Goal: Task Accomplishment & Management: Use online tool/utility

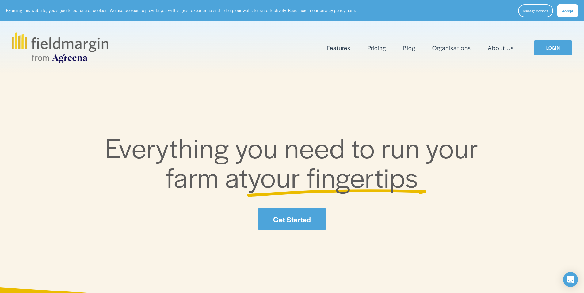
click at [543, 56] on div "Features Mapping Plan Work" at bounding box center [292, 48] width 561 height 31
click at [554, 46] on link "LOGIN" at bounding box center [553, 48] width 39 height 16
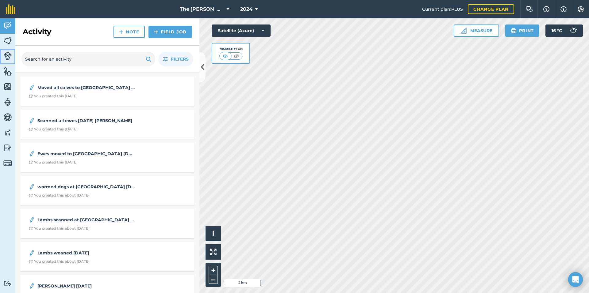
click at [10, 51] on link "Livestock" at bounding box center [7, 56] width 15 height 15
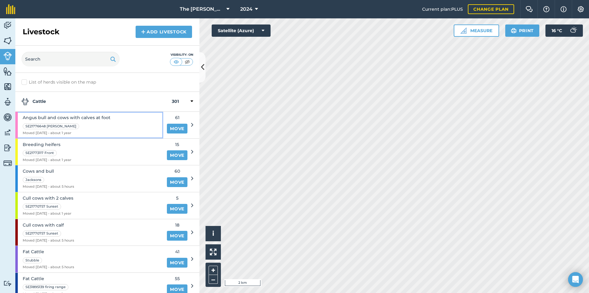
click at [123, 120] on div "Angus bull and cows with calves at foot SE21776648 [PERSON_NAME] Moved [DATE] -…" at bounding box center [89, 125] width 148 height 27
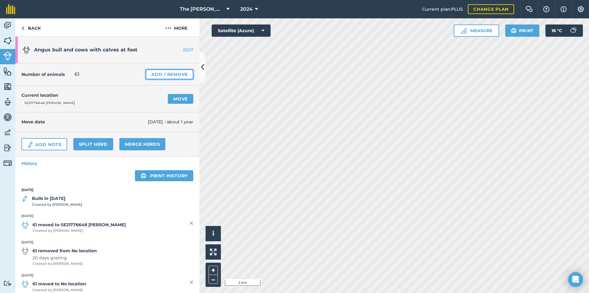
click at [165, 78] on link "Add / Remove" at bounding box center [170, 75] width 48 height 10
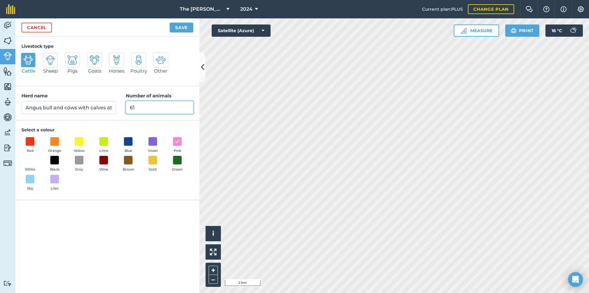
click at [150, 109] on input "61" at bounding box center [159, 107] width 67 height 13
type input "0"
click at [170, 23] on button "Save" at bounding box center [182, 28] width 24 height 10
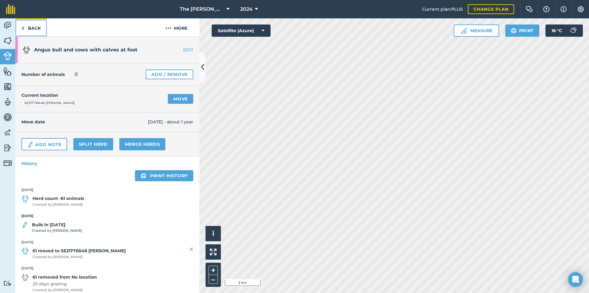
click at [31, 30] on link "Back" at bounding box center [31, 27] width 32 height 18
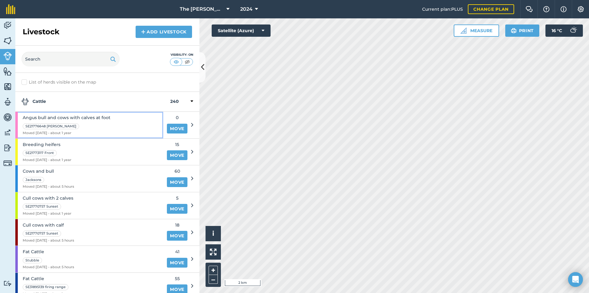
click at [119, 132] on div "Angus bull and cows with calves at foot SE21776648 Ilton lane Moved 14/08/24 - …" at bounding box center [89, 125] width 148 height 27
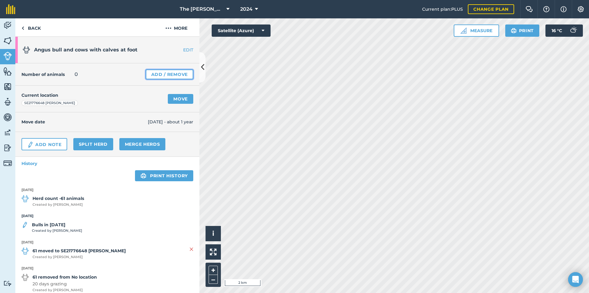
click at [161, 76] on link "Add / Remove" at bounding box center [170, 75] width 48 height 10
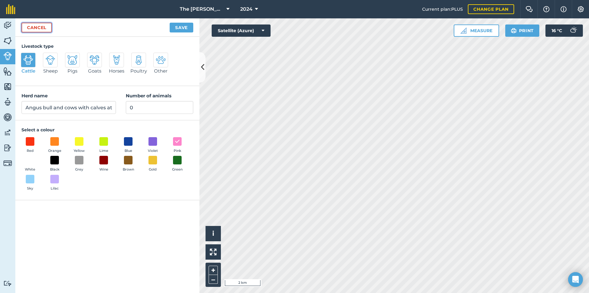
click at [43, 31] on link "Cancel" at bounding box center [36, 28] width 30 height 10
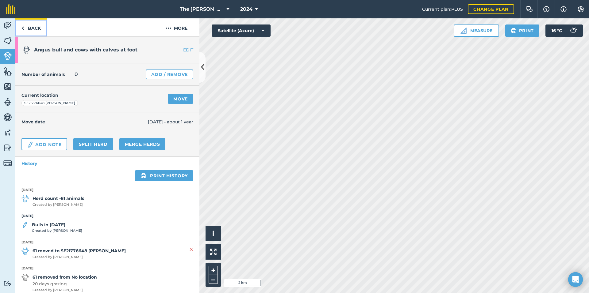
click at [38, 30] on link "Back" at bounding box center [31, 27] width 32 height 18
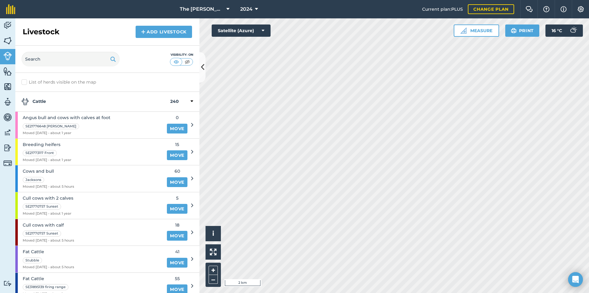
scroll to position [40, 0]
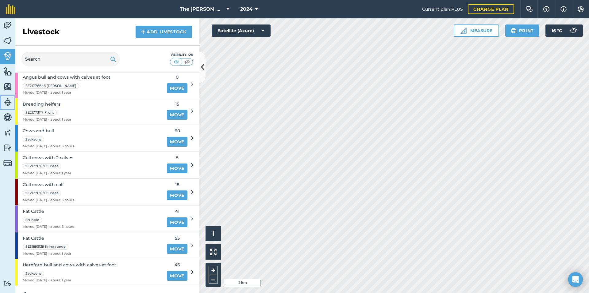
click at [8, 106] on img at bounding box center [7, 102] width 9 height 9
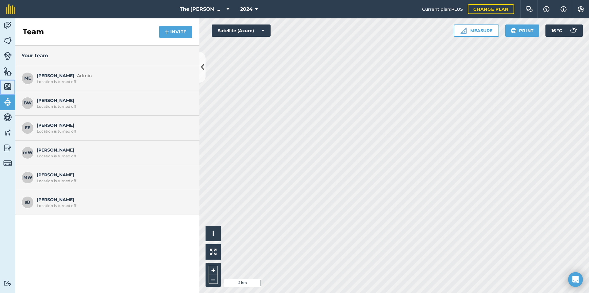
click at [9, 86] on img at bounding box center [7, 86] width 9 height 9
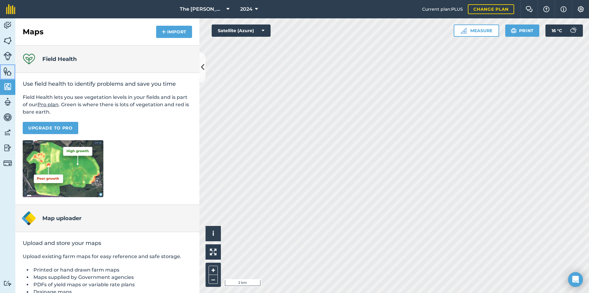
click at [6, 73] on img at bounding box center [7, 71] width 9 height 9
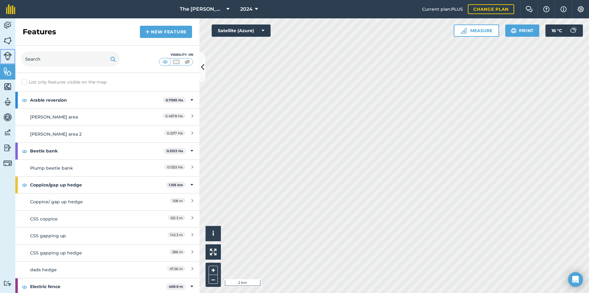
click at [4, 59] on img at bounding box center [7, 56] width 9 height 9
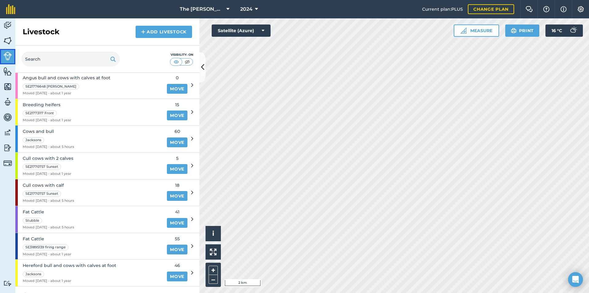
scroll to position [40, 0]
click at [83, 111] on div "Breeding heifers SE21773117 Front Moved 30/07/24 - about 1 year" at bounding box center [89, 112] width 148 height 27
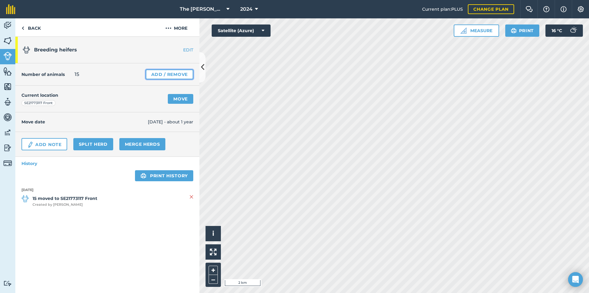
click at [162, 75] on link "Add / Remove" at bounding box center [170, 75] width 48 height 10
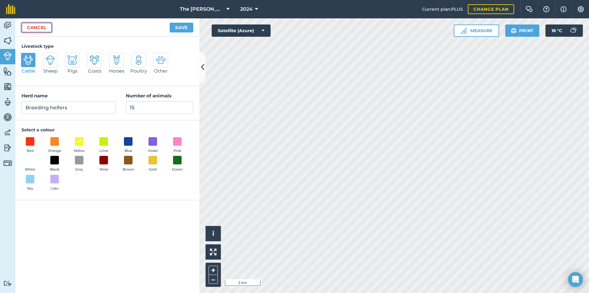
click at [34, 29] on link "Cancel" at bounding box center [36, 28] width 30 height 10
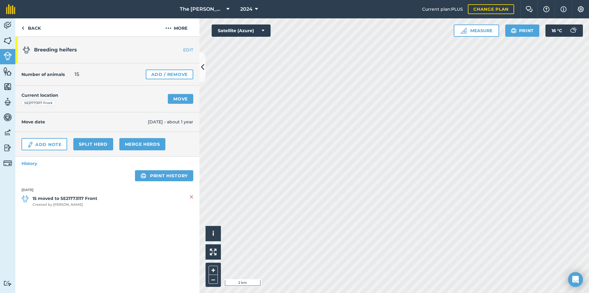
click at [186, 47] on link "EDIT" at bounding box center [180, 50] width 39 height 6
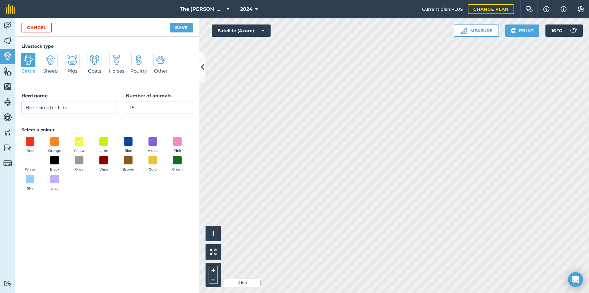
drag, startPoint x: 98, startPoint y: 101, endPoint x: 128, endPoint y: 83, distance: 35.2
click at [128, 83] on div "Livestock type Cattle Sheep Pigs Goats Horses Poultry Other" at bounding box center [107, 61] width 184 height 49
click at [144, 103] on input "15" at bounding box center [159, 107] width 67 height 13
type input "0"
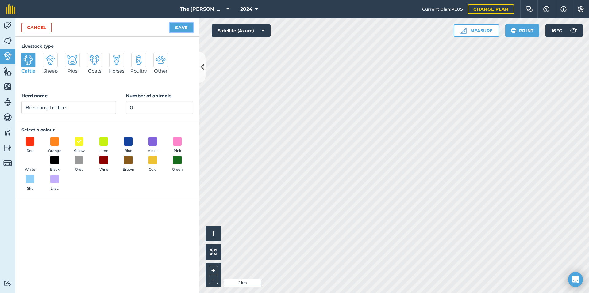
click at [171, 28] on button "Save" at bounding box center [182, 28] width 24 height 10
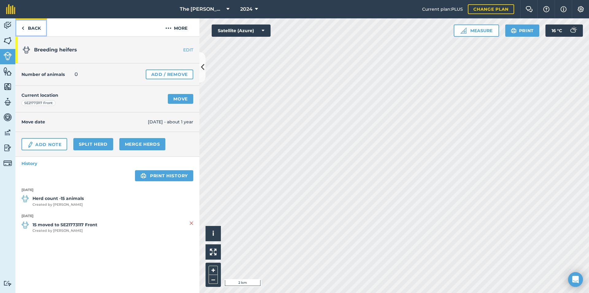
click at [32, 22] on link "Back" at bounding box center [31, 27] width 32 height 18
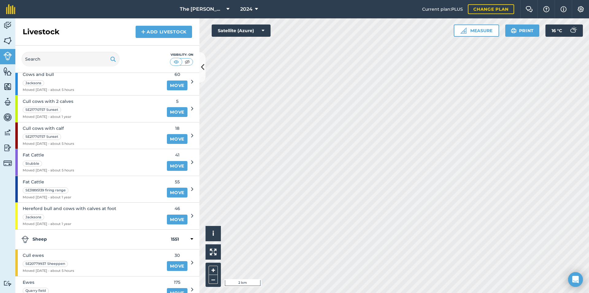
scroll to position [97, 0]
click at [130, 113] on div "Cull cows with 2 calves SE21770757 Sunset Moved 14/08/24 - about 1 year" at bounding box center [89, 109] width 148 height 27
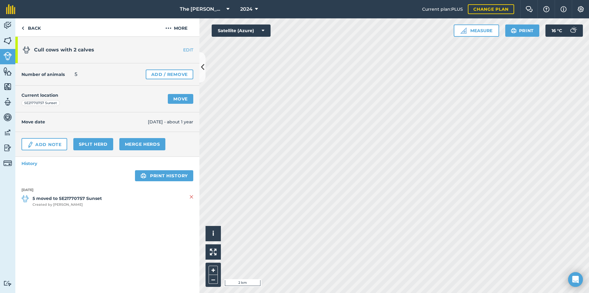
click at [190, 48] on link "EDIT" at bounding box center [180, 50] width 39 height 6
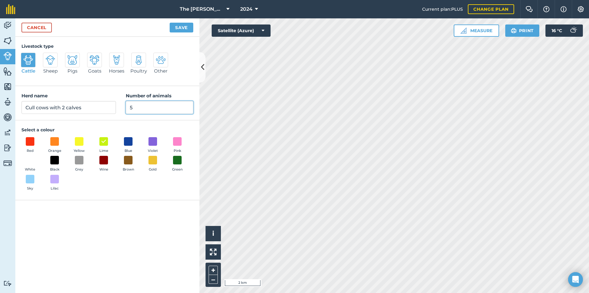
click at [139, 105] on input "5" at bounding box center [159, 107] width 67 height 13
type input "0"
click at [179, 26] on button "Save" at bounding box center [182, 28] width 24 height 10
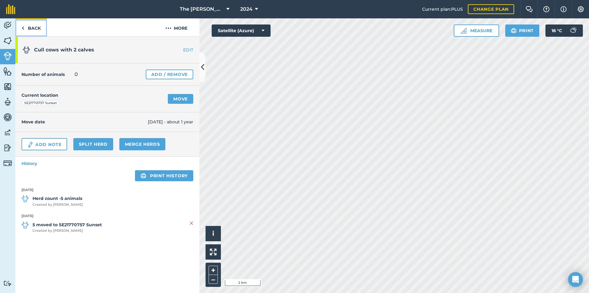
click at [38, 28] on link "Back" at bounding box center [31, 27] width 32 height 18
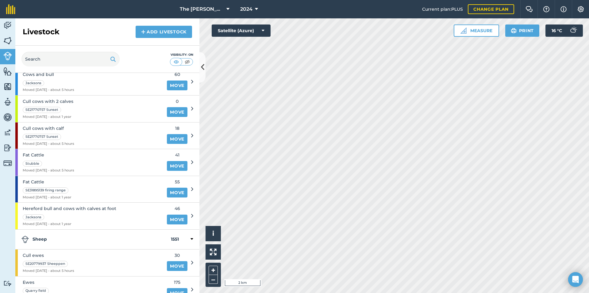
scroll to position [97, 0]
click at [77, 185] on div "Fat Cattle SE31895139 firing range Moved 01/06/24 - about 1 year" at bounding box center [89, 189] width 148 height 27
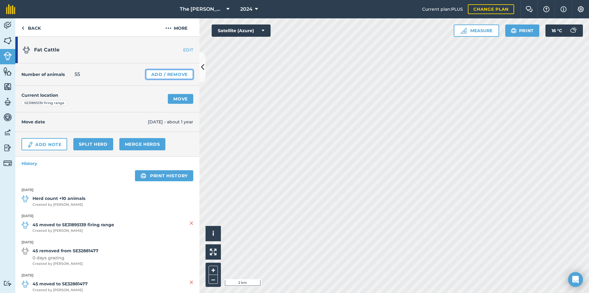
click at [170, 77] on link "Add / Remove" at bounding box center [170, 75] width 48 height 10
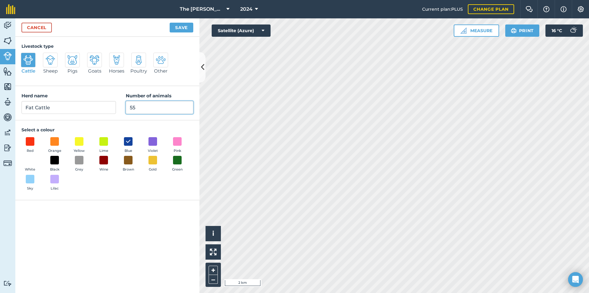
click at [158, 107] on input "55" at bounding box center [159, 107] width 67 height 13
type input "0"
click at [185, 31] on button "Save" at bounding box center [182, 28] width 24 height 10
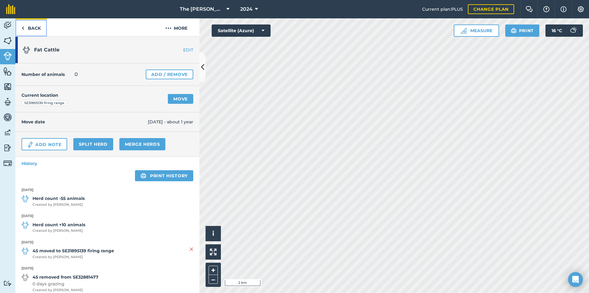
click at [32, 28] on link "Back" at bounding box center [31, 27] width 32 height 18
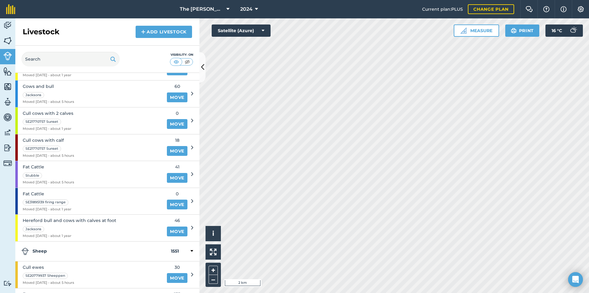
scroll to position [126, 0]
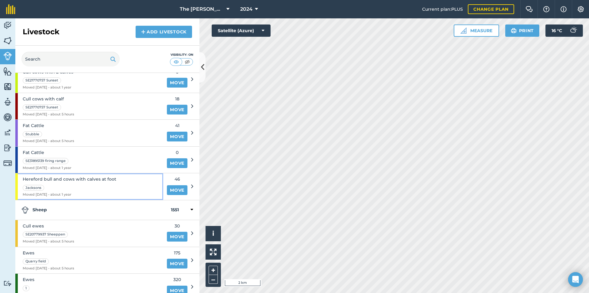
click at [101, 193] on span "Moved 13/08/24 - about 1 year" at bounding box center [70, 195] width 94 height 6
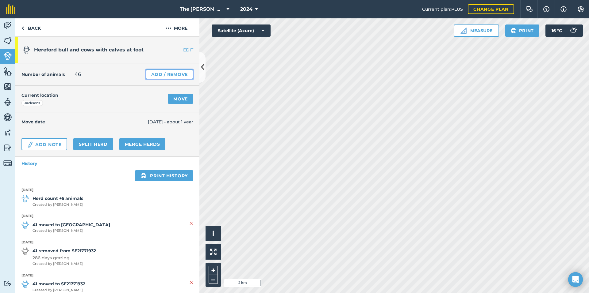
click at [167, 73] on link "Add / Remove" at bounding box center [170, 75] width 48 height 10
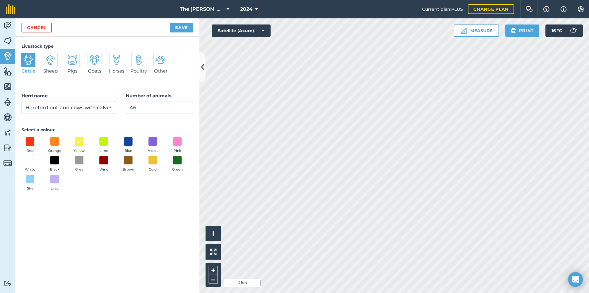
click at [147, 118] on div "Herd name Hereford bull and cows with calves at foot Number of animals 46" at bounding box center [107, 103] width 184 height 34
click at [147, 117] on div "Herd name Hereford bull and cows with calves at foot Number of animals 46" at bounding box center [107, 103] width 184 height 34
click at [146, 115] on div "Herd name Hereford bull and cows with calves at foot Number of animals 46" at bounding box center [107, 103] width 184 height 34
click at [144, 105] on input "46" at bounding box center [159, 107] width 67 height 13
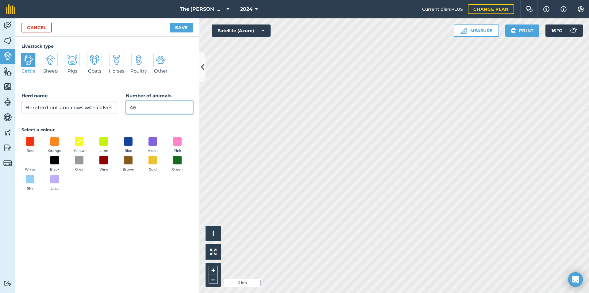
click at [144, 105] on input "46" at bounding box center [159, 107] width 67 height 13
type input "0"
click at [185, 22] on div "Cancel Save" at bounding box center [107, 27] width 184 height 18
click at [185, 25] on button "Save" at bounding box center [182, 28] width 24 height 10
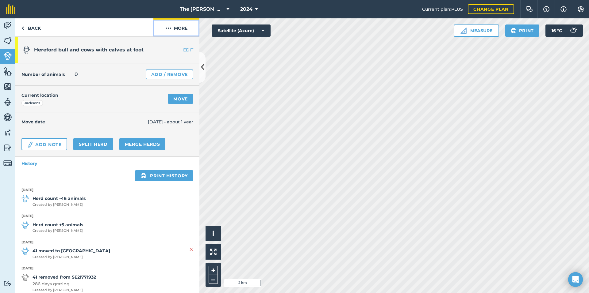
click at [170, 30] on img at bounding box center [168, 28] width 6 height 7
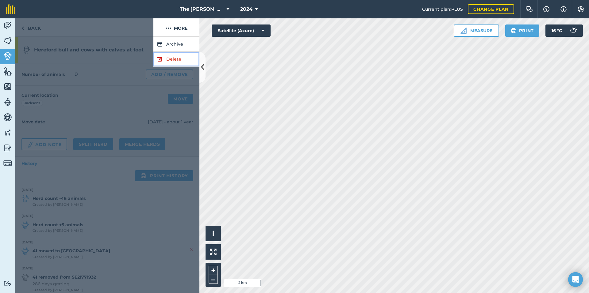
click at [163, 63] on link "Delete" at bounding box center [176, 59] width 46 height 15
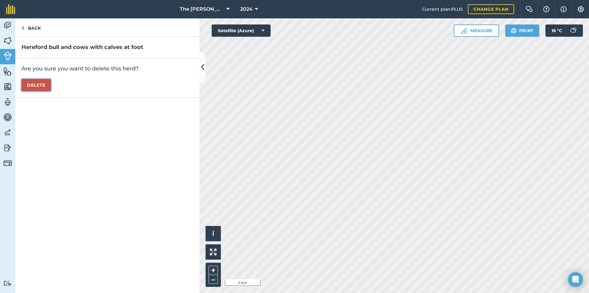
click at [37, 88] on button "Delete" at bounding box center [35, 85] width 29 height 12
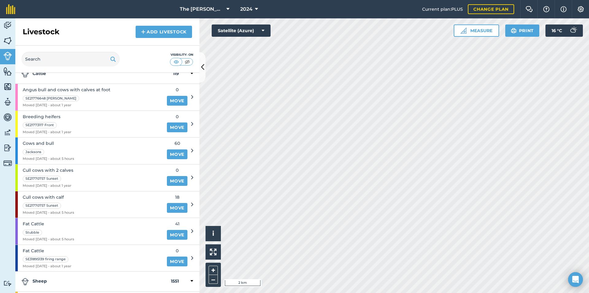
scroll to position [28, 0]
click at [129, 102] on div "Angus bull and cows with calves at foot SE21776648 Ilton lane Moved 14/08/24 - …" at bounding box center [89, 97] width 148 height 27
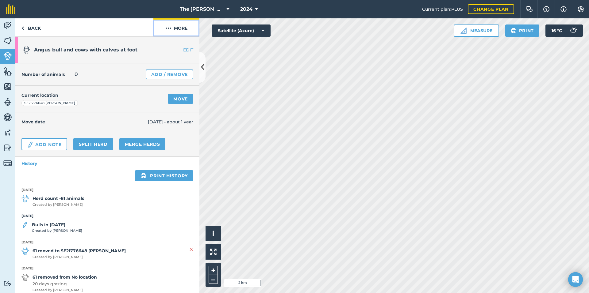
click at [183, 32] on button "More" at bounding box center [176, 27] width 46 height 18
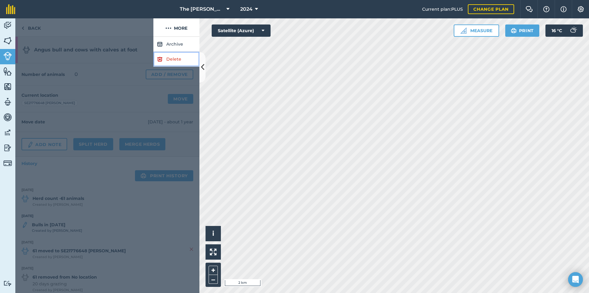
click at [170, 57] on link "Delete" at bounding box center [176, 59] width 46 height 15
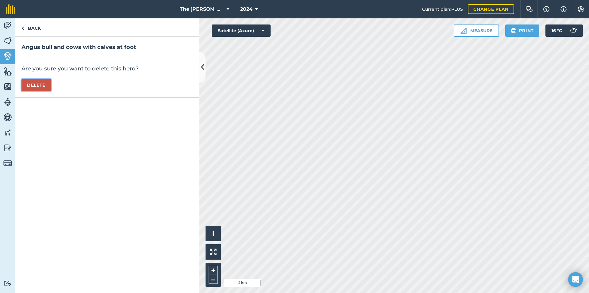
click at [44, 83] on button "Delete" at bounding box center [35, 85] width 29 height 12
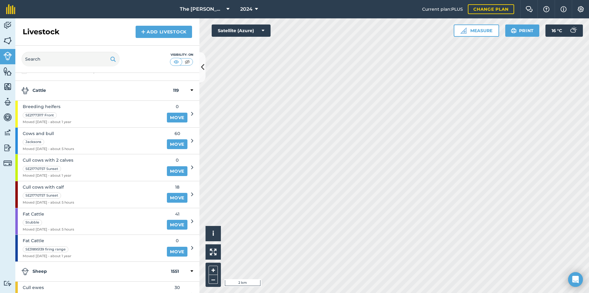
scroll to position [12, 0]
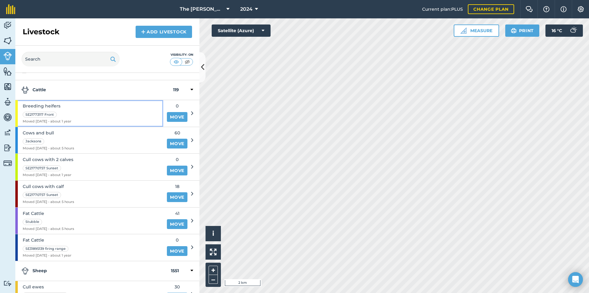
click at [100, 117] on div "Breeding heifers SE21773117 Front Moved 30/07/24 - about 1 year" at bounding box center [89, 113] width 148 height 27
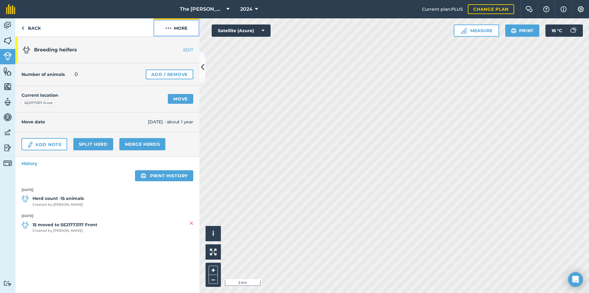
click at [174, 29] on button "More" at bounding box center [176, 27] width 46 height 18
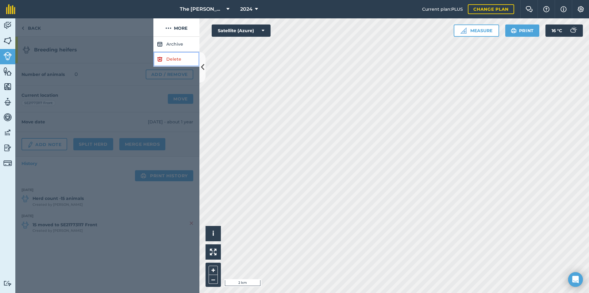
click at [159, 62] on img at bounding box center [160, 59] width 6 height 7
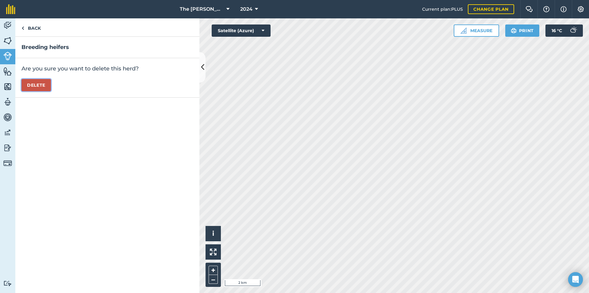
click at [51, 81] on button "Delete" at bounding box center [35, 85] width 29 height 12
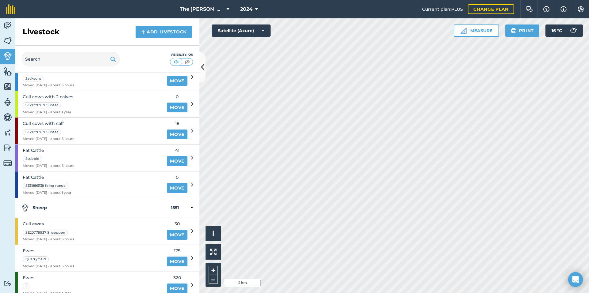
scroll to position [48, 0]
click at [118, 182] on div "Fat Cattle SE31895139 firing range Moved 01/06/24 - about 1 year" at bounding box center [89, 184] width 148 height 27
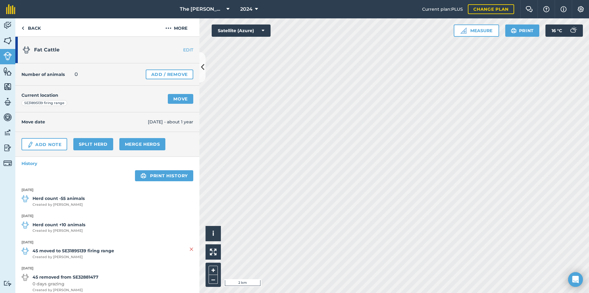
click at [181, 50] on link "EDIT" at bounding box center [180, 50] width 39 height 6
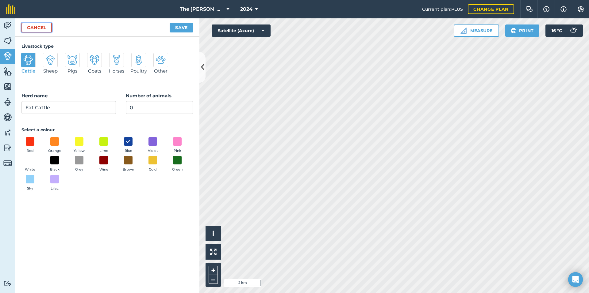
click at [52, 25] on link "Cancel" at bounding box center [36, 28] width 30 height 10
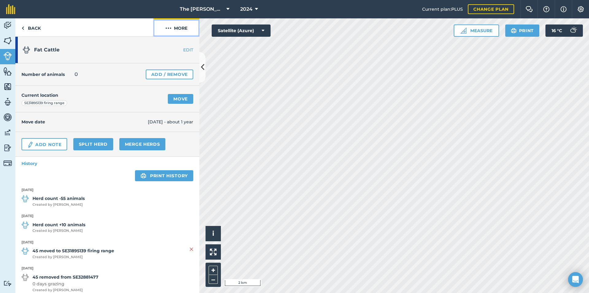
click at [174, 30] on button "More" at bounding box center [176, 27] width 46 height 18
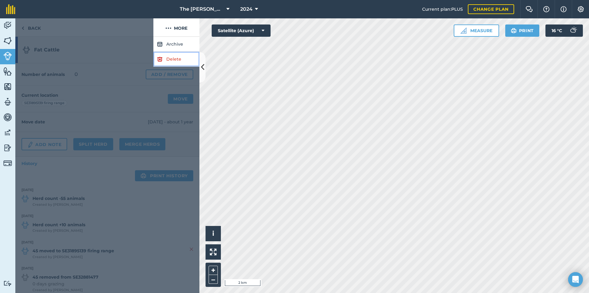
click at [174, 59] on link "Delete" at bounding box center [176, 59] width 46 height 15
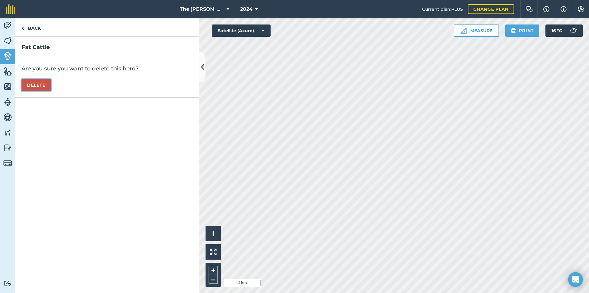
click at [50, 84] on button "Delete" at bounding box center [35, 85] width 29 height 12
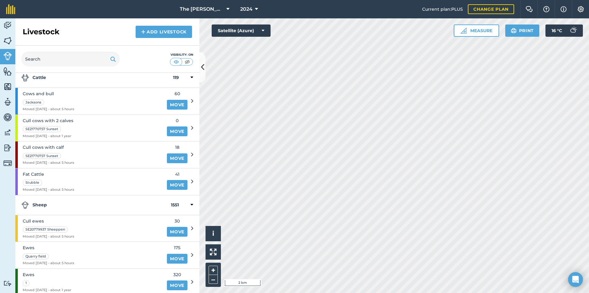
scroll to position [16, 0]
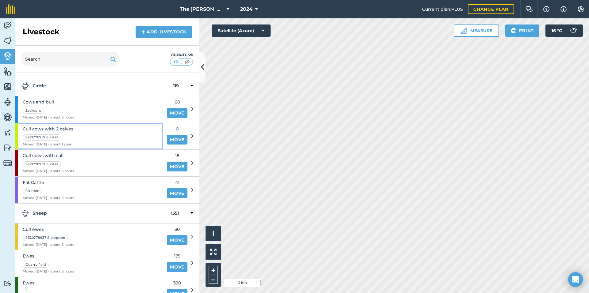
click at [103, 134] on div "Cull cows with 2 calves SE21770757 Sunset Moved 14/08/24 - about 1 year" at bounding box center [89, 136] width 148 height 27
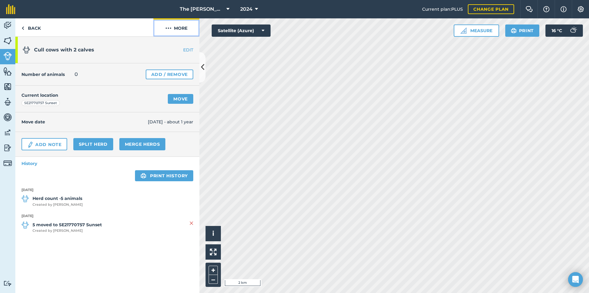
click at [177, 27] on button "More" at bounding box center [176, 27] width 46 height 18
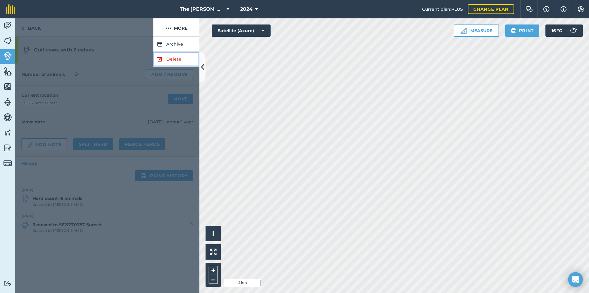
click at [175, 57] on link "Delete" at bounding box center [176, 59] width 46 height 15
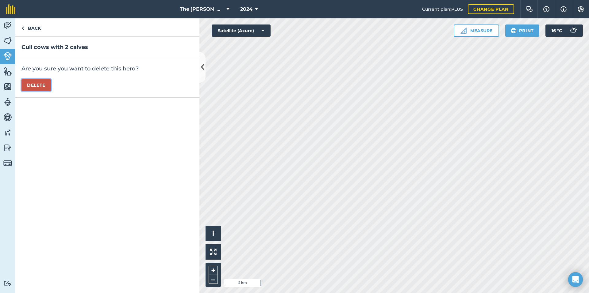
click at [51, 84] on button "Delete" at bounding box center [35, 85] width 29 height 12
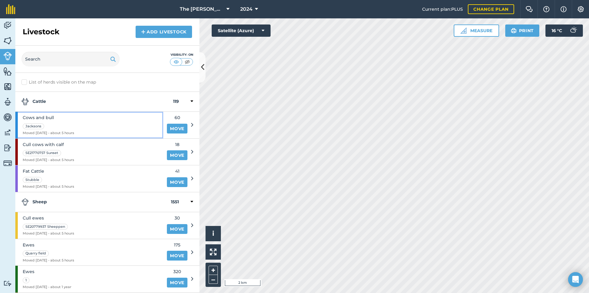
click at [117, 112] on div "Cows and bull Jacksons Moved 20/08/25 - about 5 hours" at bounding box center [89, 125] width 148 height 27
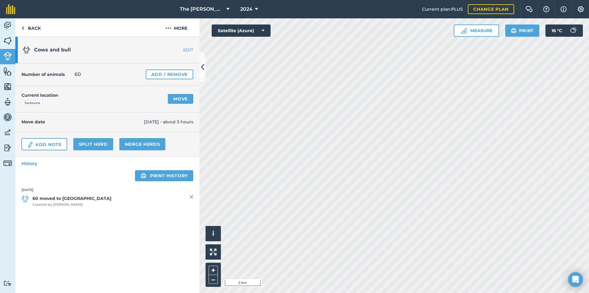
click at [187, 48] on link "EDIT" at bounding box center [180, 50] width 39 height 6
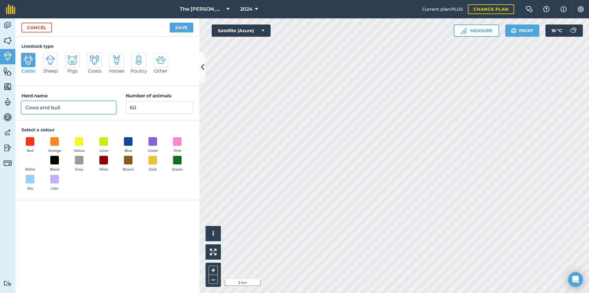
click at [42, 109] on input "Cows and bull" at bounding box center [68, 107] width 94 height 13
type input "Cows with young and bull"
click at [148, 107] on input "60" at bounding box center [159, 107] width 67 height 13
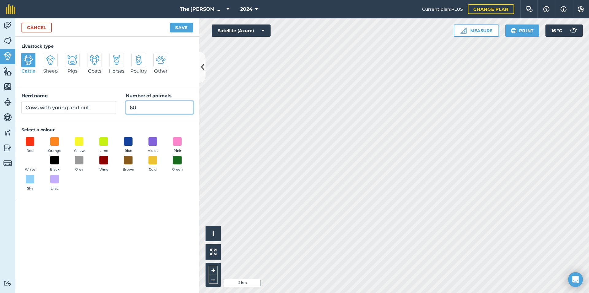
click at [148, 107] on input "60" at bounding box center [159, 107] width 67 height 13
type input "115"
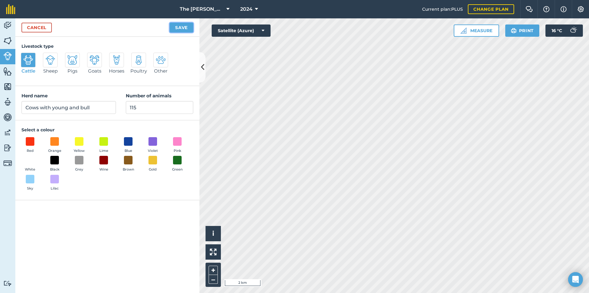
click at [174, 32] on button "Save" at bounding box center [182, 28] width 24 height 10
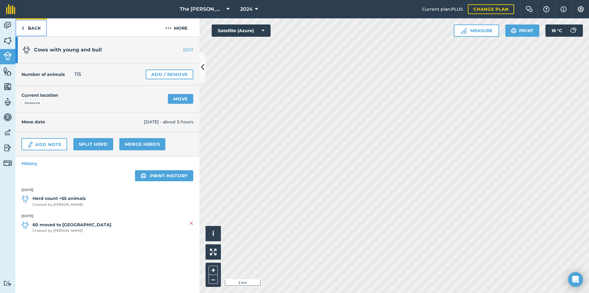
click at [31, 28] on link "Back" at bounding box center [31, 27] width 32 height 18
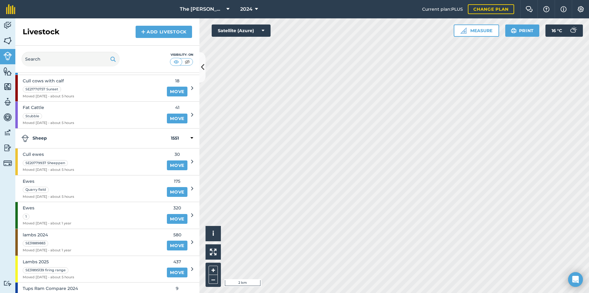
scroll to position [80, 0]
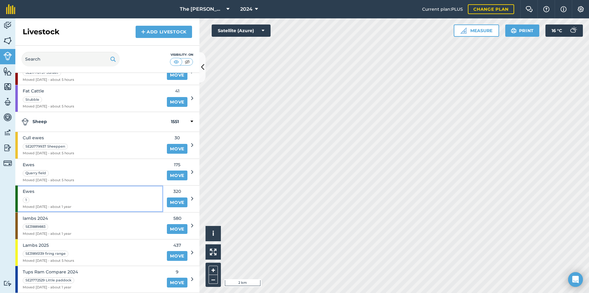
click at [111, 195] on div "Ewes 1 Moved 14/08/24 - about 1 year" at bounding box center [89, 199] width 148 height 27
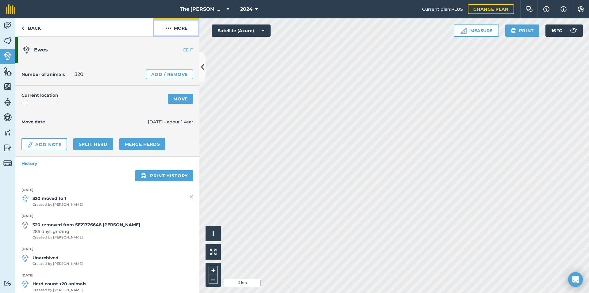
click at [178, 29] on button "More" at bounding box center [176, 27] width 46 height 18
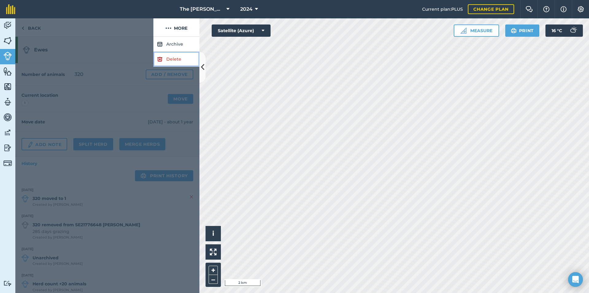
click at [167, 63] on link "Delete" at bounding box center [176, 59] width 46 height 15
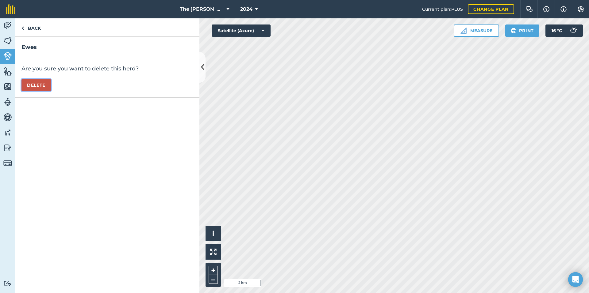
click at [42, 85] on button "Delete" at bounding box center [35, 85] width 29 height 12
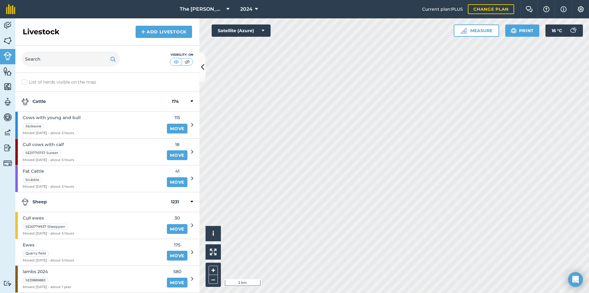
scroll to position [53, 0]
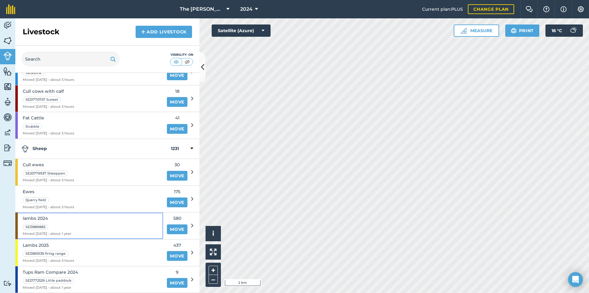
click at [87, 218] on div "lambs 2024 SE31889883 Moved 14/08/24 - about 1 year" at bounding box center [89, 226] width 148 height 27
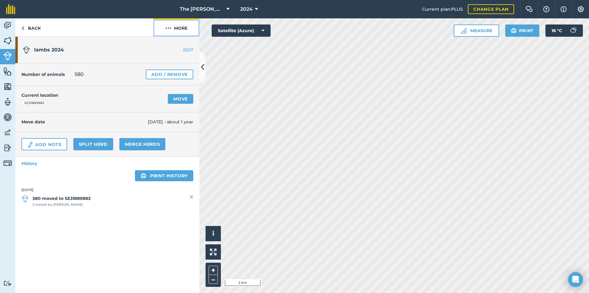
click at [181, 31] on button "More" at bounding box center [176, 27] width 46 height 18
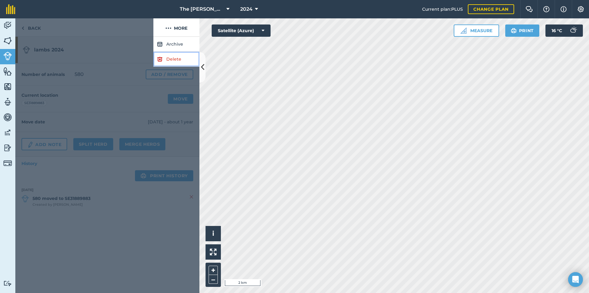
click at [170, 56] on link "Delete" at bounding box center [176, 59] width 46 height 15
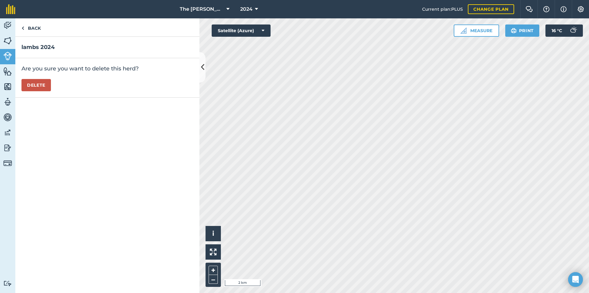
click at [47, 73] on div "Are you sure you want to delete this herd? Delete" at bounding box center [107, 78] width 184 height 40
click at [45, 75] on div "Are you sure you want to delete this herd? Delete" at bounding box center [107, 78] width 184 height 40
click at [45, 77] on div "Are you sure you want to delete this herd? Delete" at bounding box center [107, 78] width 184 height 40
click at [43, 82] on button "Delete" at bounding box center [35, 85] width 29 height 12
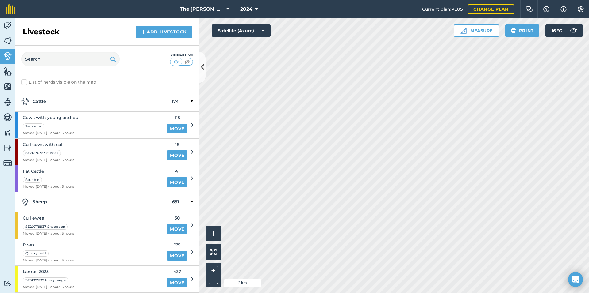
scroll to position [27, 0]
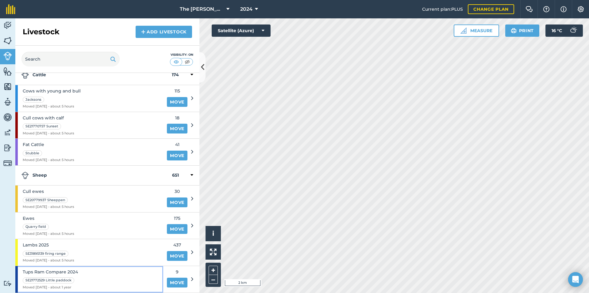
click at [105, 282] on div "Tups Ram Compare 2024 SE21772529 Little paddock Moved 14/08/24 - about 1 year" at bounding box center [89, 279] width 148 height 27
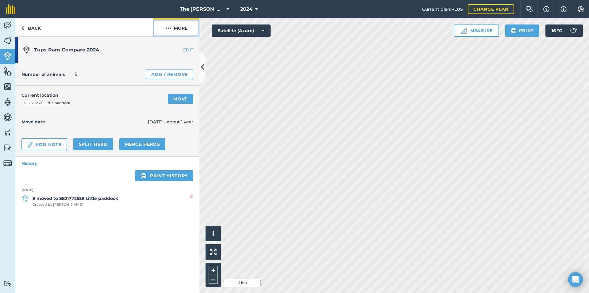
click at [181, 27] on button "More" at bounding box center [176, 27] width 46 height 18
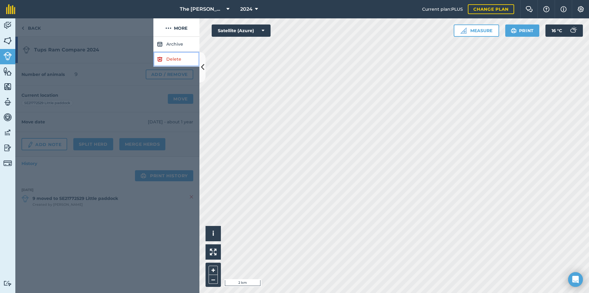
click at [168, 56] on link "Delete" at bounding box center [176, 59] width 46 height 15
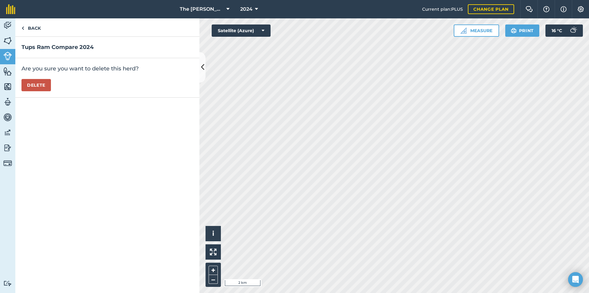
click at [33, 78] on div "Are you sure you want to delete this herd? Delete" at bounding box center [107, 78] width 184 height 40
click at [33, 79] on div "Are you sure you want to delete this herd? Delete" at bounding box center [107, 78] width 184 height 40
click at [33, 82] on button "Delete" at bounding box center [35, 85] width 29 height 12
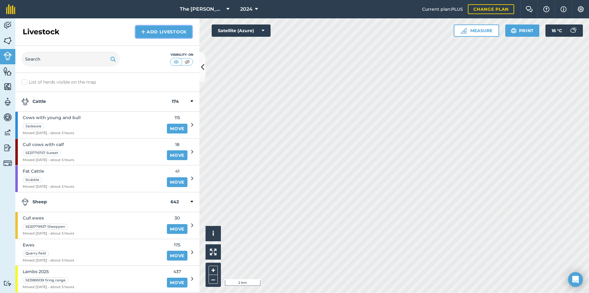
click at [145, 36] on link "Add Livestock" at bounding box center [164, 32] width 56 height 12
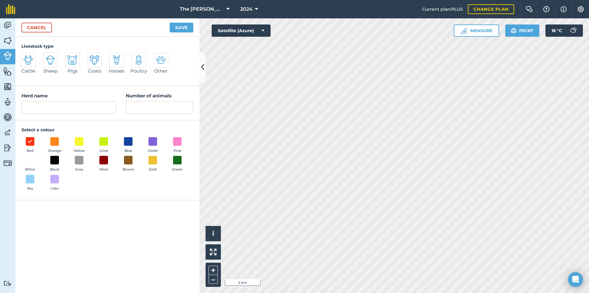
click at [40, 57] on div "Cattle Sheep Pigs Goats Horses Poultry Other" at bounding box center [107, 66] width 172 height 27
click at [41, 57] on div "Cattle Sheep Pigs Goats Horses Poultry Other" at bounding box center [107, 66] width 172 height 27
click at [44, 57] on div at bounding box center [50, 60] width 15 height 15
click at [44, 57] on input "Sheep" at bounding box center [46, 55] width 4 height 4
radio input "true"
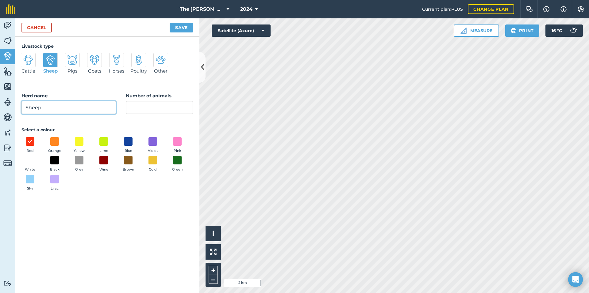
click at [44, 102] on input "Sheep" at bounding box center [68, 107] width 94 height 13
type input "t"
click at [37, 107] on input "Ramcompare tups 2025" at bounding box center [68, 107] width 94 height 13
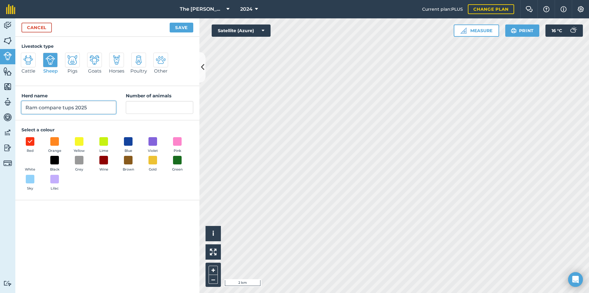
type input "Ram compare tups 2025"
click at [146, 105] on input "Number of animals" at bounding box center [159, 107] width 67 height 13
type input "4"
click at [179, 144] on span at bounding box center [178, 142] width 10 height 10
click at [155, 145] on span at bounding box center [153, 142] width 10 height 10
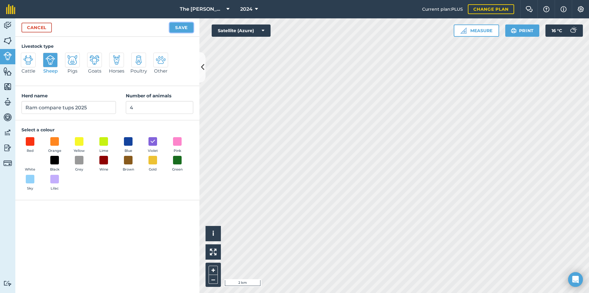
click at [178, 30] on button "Save" at bounding box center [182, 28] width 24 height 10
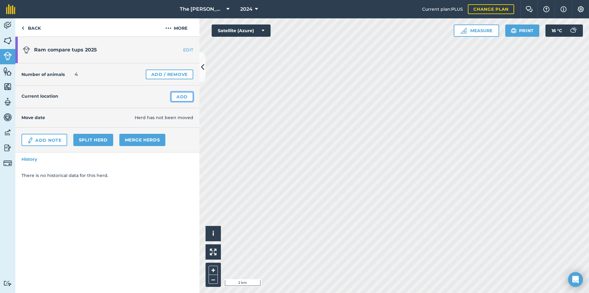
click at [187, 95] on link "Add" at bounding box center [182, 97] width 22 height 10
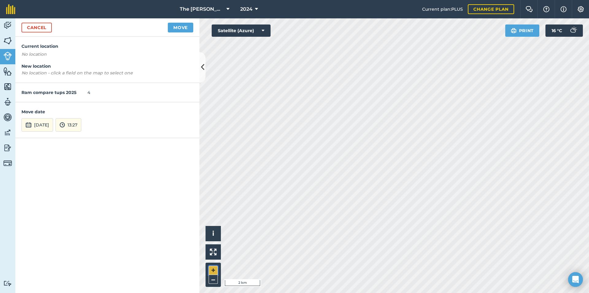
click at [216, 267] on button "+" at bounding box center [213, 270] width 9 height 9
click at [183, 26] on button "Move" at bounding box center [180, 28] width 25 height 10
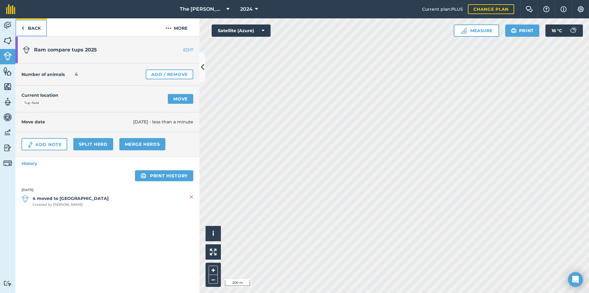
click at [29, 31] on link "Back" at bounding box center [31, 27] width 32 height 18
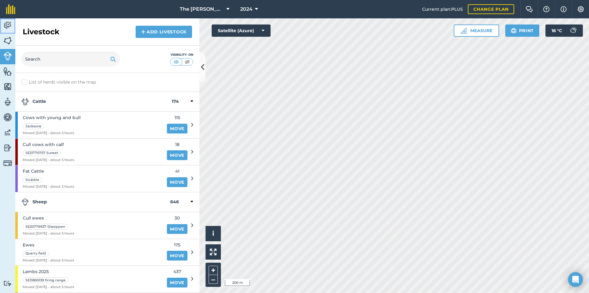
click at [8, 24] on img at bounding box center [7, 25] width 9 height 9
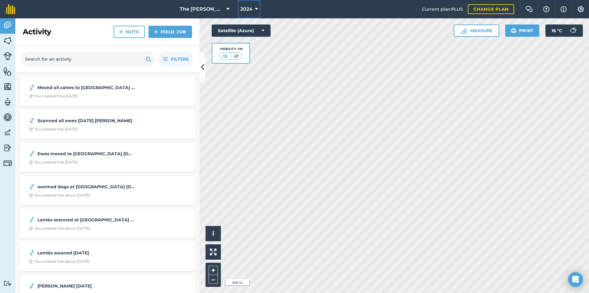
click at [238, 6] on button "2024" at bounding box center [249, 9] width 23 height 18
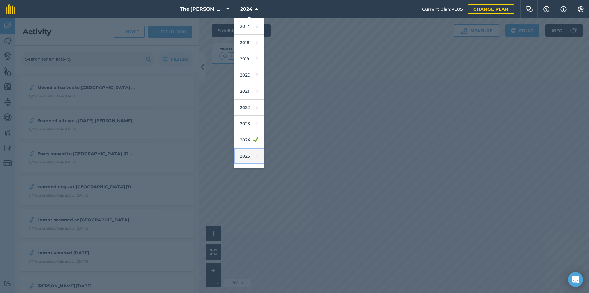
click at [238, 153] on link "2025" at bounding box center [249, 156] width 31 height 16
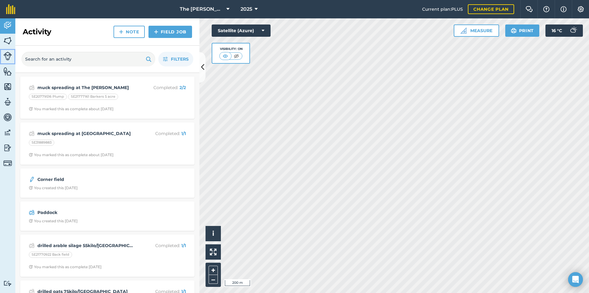
click at [4, 52] on img at bounding box center [7, 56] width 9 height 9
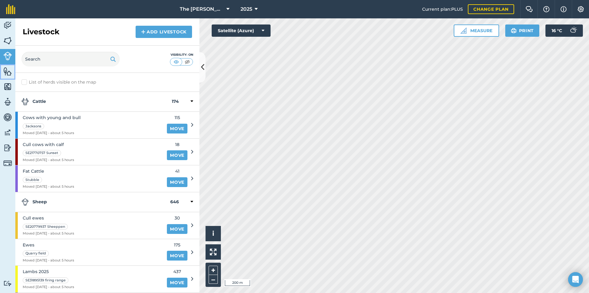
click at [10, 70] on img at bounding box center [7, 71] width 9 height 9
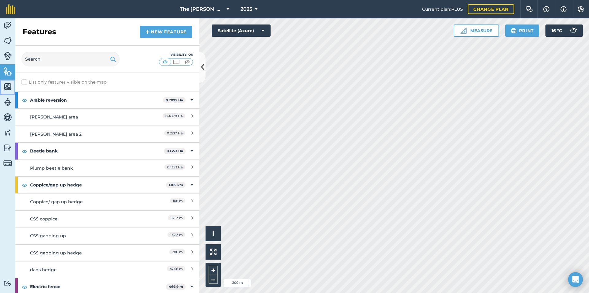
click at [9, 86] on img at bounding box center [7, 86] width 9 height 9
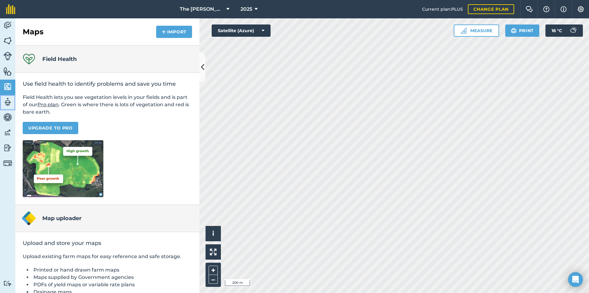
click at [7, 100] on img at bounding box center [7, 102] width 9 height 9
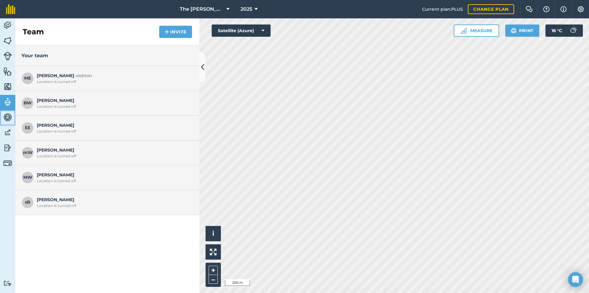
click at [6, 120] on img at bounding box center [7, 117] width 9 height 9
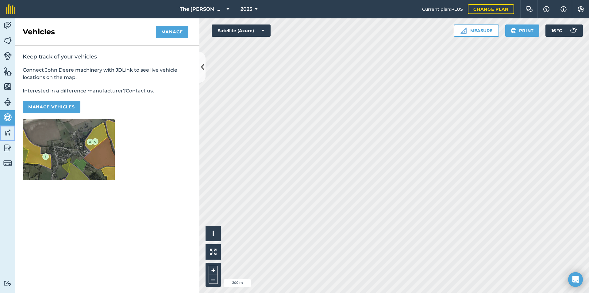
click at [6, 136] on img at bounding box center [7, 132] width 9 height 9
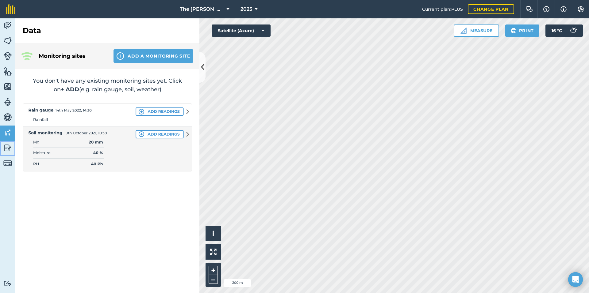
click at [6, 145] on img at bounding box center [7, 148] width 9 height 9
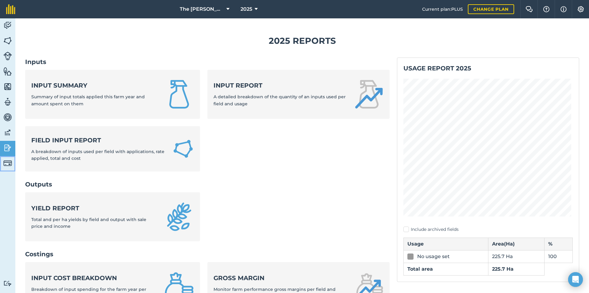
click at [6, 158] on link "Billing" at bounding box center [7, 163] width 15 height 15
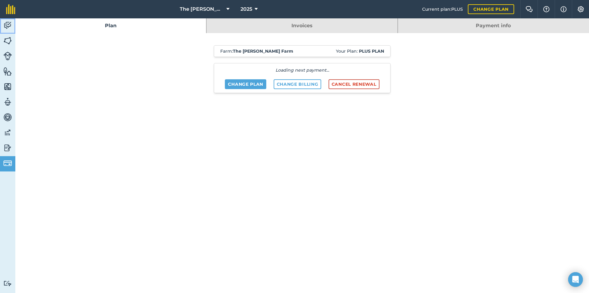
click at [6, 25] on img at bounding box center [7, 25] width 9 height 9
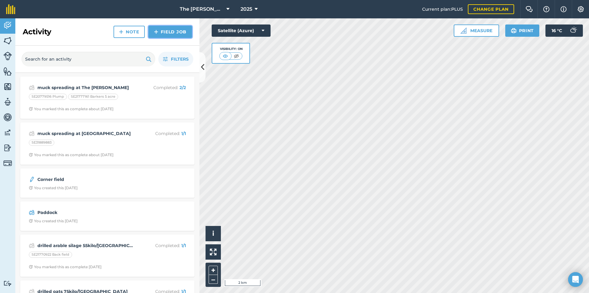
click at [163, 29] on link "Field Job" at bounding box center [170, 32] width 44 height 12
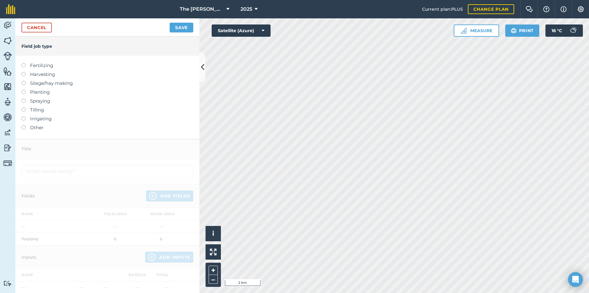
click at [44, 90] on label "Planting" at bounding box center [107, 92] width 172 height 7
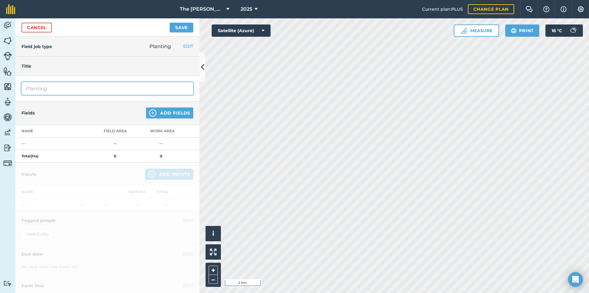
click at [54, 87] on input "Planting" at bounding box center [107, 88] width 172 height 13
type input "P"
click at [41, 121] on div "Fields Add Fields" at bounding box center [107, 114] width 184 height 24
click at [51, 82] on input "Drilled" at bounding box center [107, 88] width 172 height 13
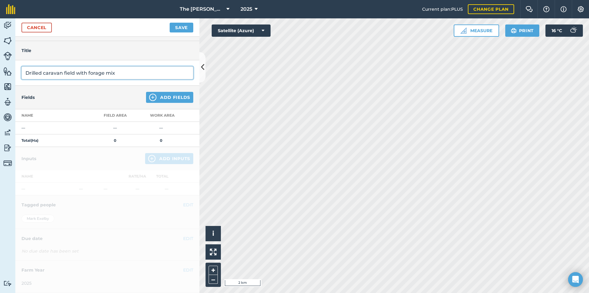
type input "Drilled caravan field with forage mix"
click at [161, 101] on button "Add Fields" at bounding box center [169, 97] width 47 height 11
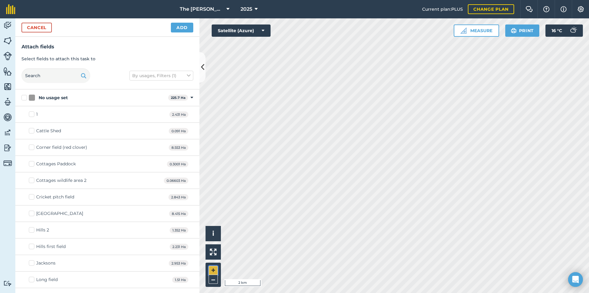
click at [214, 266] on button "+" at bounding box center [213, 270] width 9 height 9
click at [216, 268] on button "+" at bounding box center [213, 270] width 9 height 9
checkbox input "true"
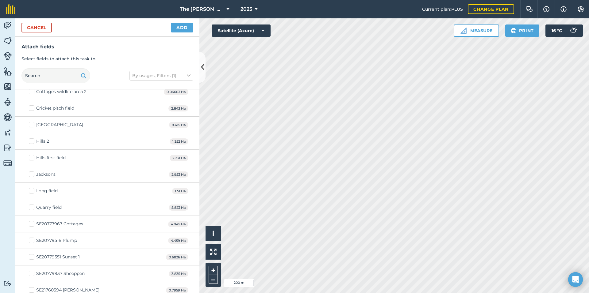
scroll to position [89, 0]
click at [188, 23] on button "Add" at bounding box center [182, 28] width 22 height 10
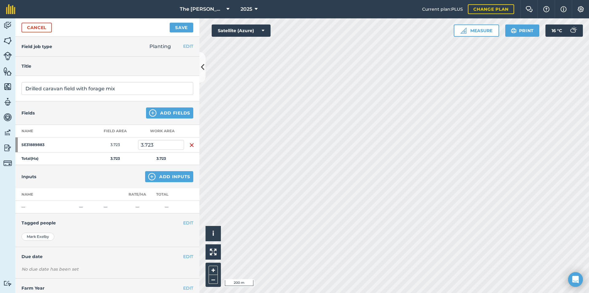
scroll to position [18, 0]
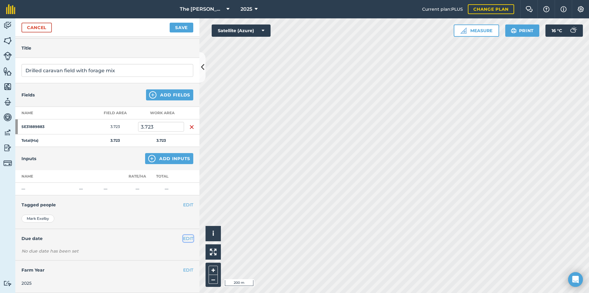
click at [184, 239] on button "EDIT" at bounding box center [188, 239] width 10 height 7
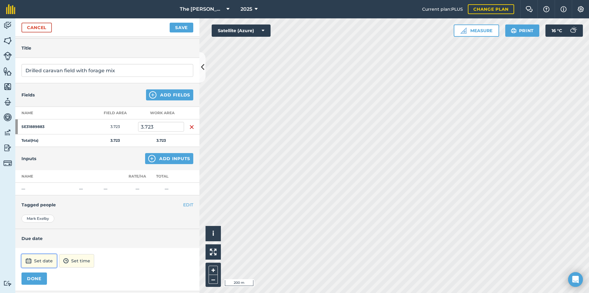
click at [54, 255] on button "Set date" at bounding box center [38, 261] width 35 height 13
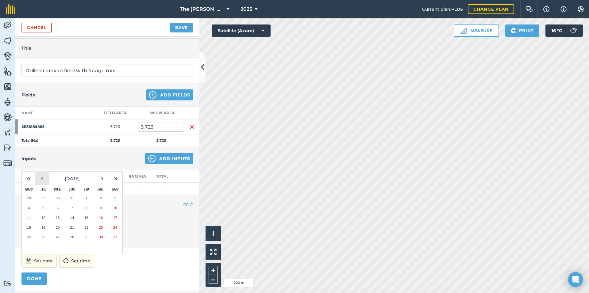
click at [39, 182] on button "‹" at bounding box center [41, 178] width 13 height 13
click at [101, 180] on button "›" at bounding box center [101, 178] width 13 height 13
click at [36, 241] on button "28" at bounding box center [29, 237] width 14 height 10
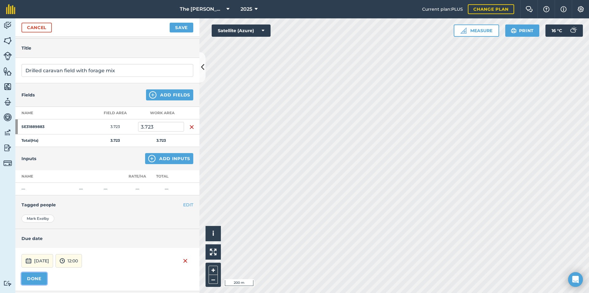
click at [37, 278] on button "DONE" at bounding box center [33, 279] width 25 height 12
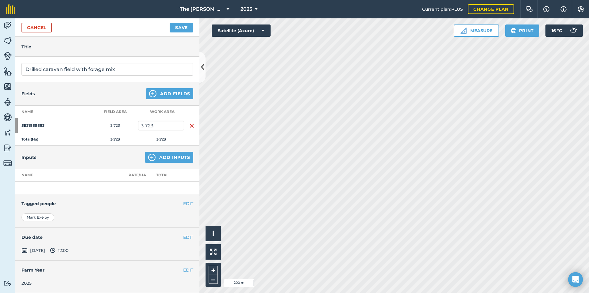
scroll to position [0, 0]
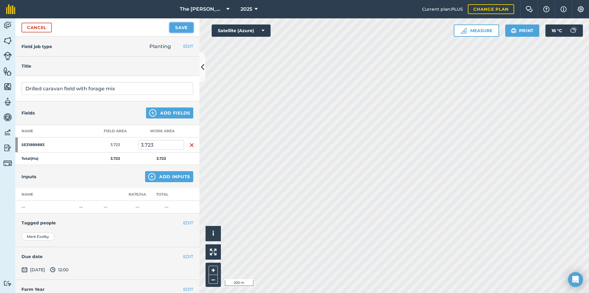
click at [189, 29] on button "Save" at bounding box center [182, 28] width 24 height 10
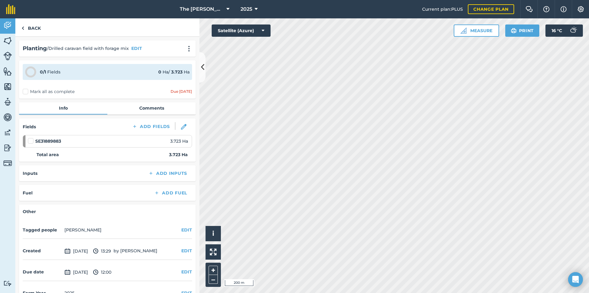
click at [44, 96] on div "0 / 1 Fields 0 Ha / 3.723 Ha Mark all as complete Due 28 Jul" at bounding box center [107, 79] width 177 height 38
click at [40, 92] on label "Mark all as complete" at bounding box center [49, 92] width 52 height 6
click at [27, 92] on input "Mark all as complete" at bounding box center [25, 91] width 4 height 4
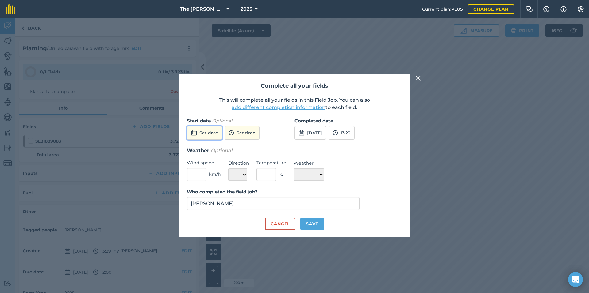
click at [207, 137] on button "Set date" at bounding box center [204, 132] width 35 height 13
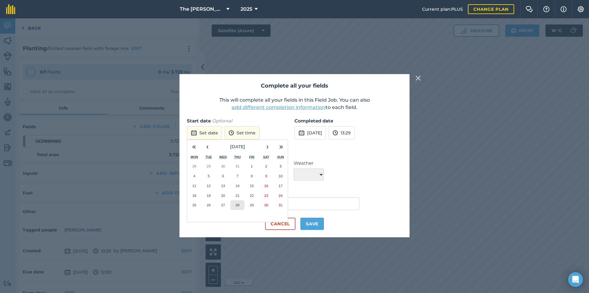
click at [235, 208] on button "28" at bounding box center [237, 206] width 14 height 10
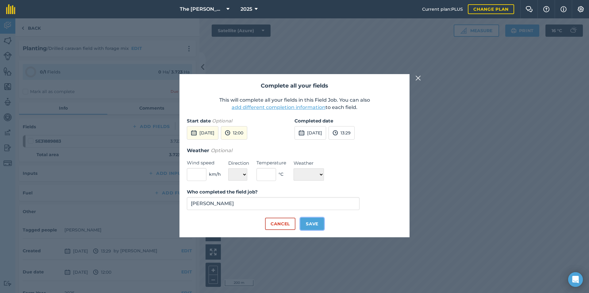
click at [305, 227] on button "Save" at bounding box center [312, 224] width 24 height 12
checkbox input "true"
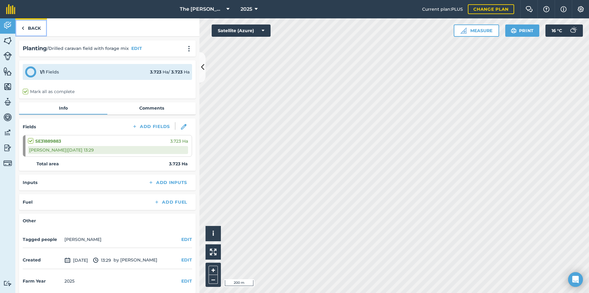
click at [26, 32] on link "Back" at bounding box center [31, 27] width 32 height 18
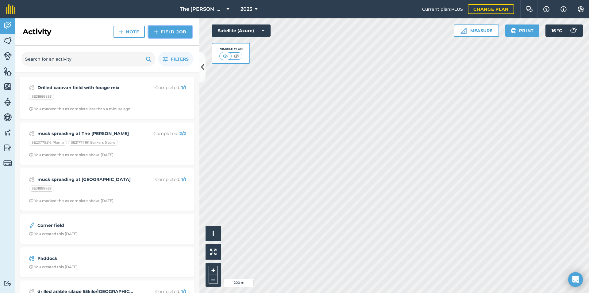
click at [161, 34] on link "Field Job" at bounding box center [170, 32] width 44 height 12
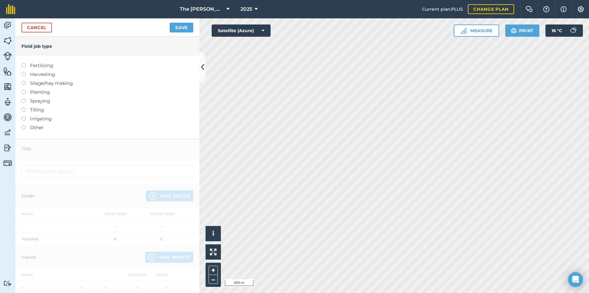
click at [37, 94] on label "Planting" at bounding box center [107, 92] width 172 height 7
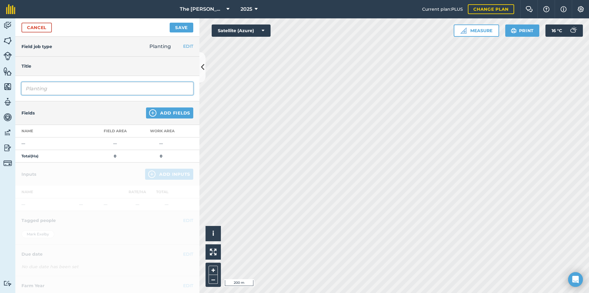
click at [44, 94] on input "Planting" at bounding box center [107, 88] width 172 height 13
type input "P"
click at [81, 90] on input "Drilled Barkers 5 acre with forage mix" at bounding box center [107, 88] width 172 height 13
type input "Drilled Barkers 5 acre and Spinney with forage mix"
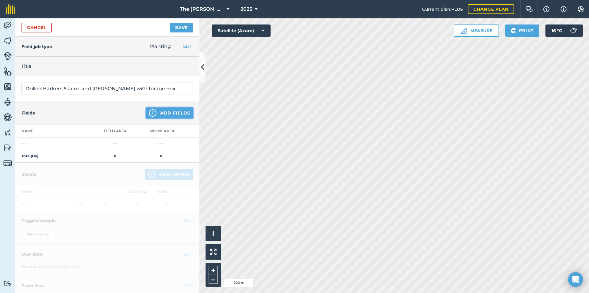
click at [149, 112] on img at bounding box center [152, 112] width 7 height 7
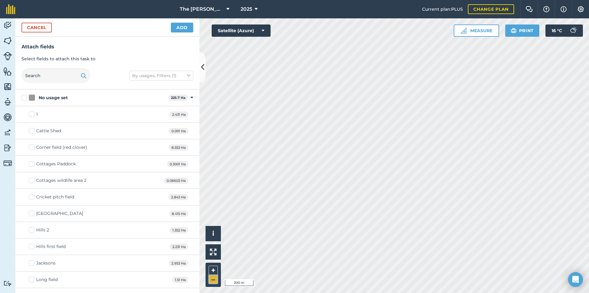
click at [216, 281] on button "–" at bounding box center [213, 279] width 9 height 9
click at [213, 272] on button "+" at bounding box center [213, 270] width 9 height 9
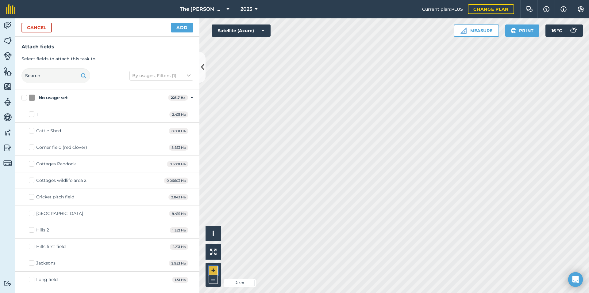
click at [213, 272] on button "+" at bounding box center [213, 270] width 9 height 9
click at [212, 270] on button "+" at bounding box center [213, 270] width 9 height 9
checkbox input "true"
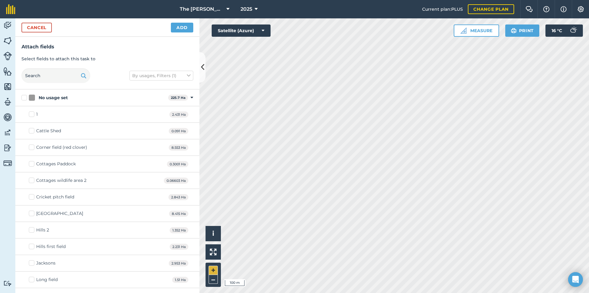
checkbox input "true"
click at [187, 31] on button "Add" at bounding box center [182, 28] width 22 height 10
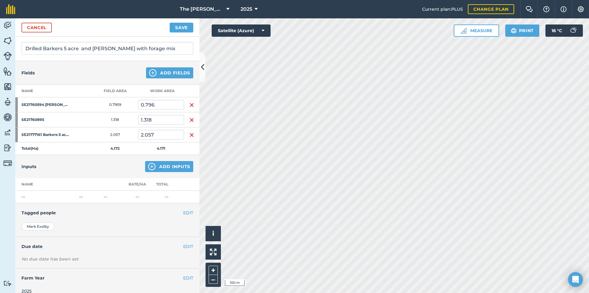
scroll to position [48, 0]
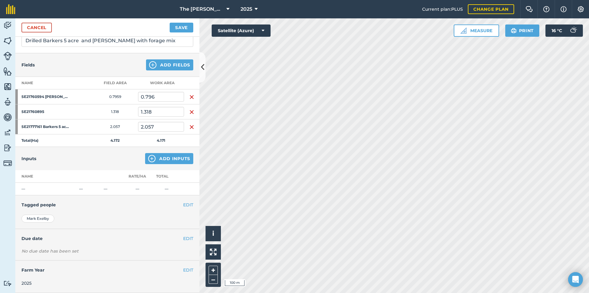
click at [176, 247] on div "EDIT Due date" at bounding box center [107, 238] width 184 height 19
click at [180, 247] on div "EDIT Due date" at bounding box center [107, 238] width 184 height 19
click at [184, 248] on div "EDIT Due date" at bounding box center [107, 238] width 184 height 19
drag, startPoint x: 139, startPoint y: 245, endPoint x: 112, endPoint y: 72, distance: 175.4
click at [112, 72] on div "Fields Add Fields" at bounding box center [107, 65] width 184 height 24
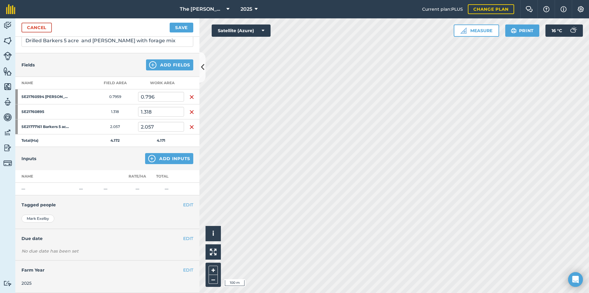
click at [180, 244] on div "EDIT Due date" at bounding box center [107, 238] width 184 height 19
click at [181, 245] on div "EDIT Due date" at bounding box center [107, 238] width 184 height 19
click at [185, 248] on div "EDIT Due date" at bounding box center [107, 238] width 184 height 19
click at [152, 244] on div "EDIT Due date" at bounding box center [107, 238] width 184 height 19
click at [181, 27] on button "Save" at bounding box center [182, 28] width 24 height 10
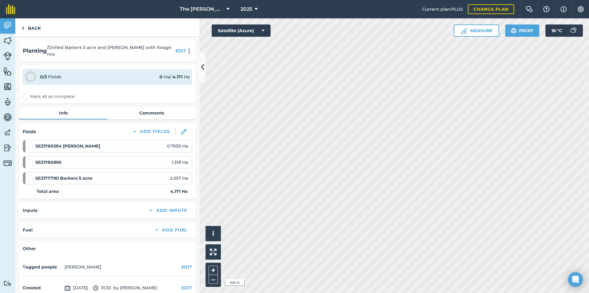
scroll to position [22, 0]
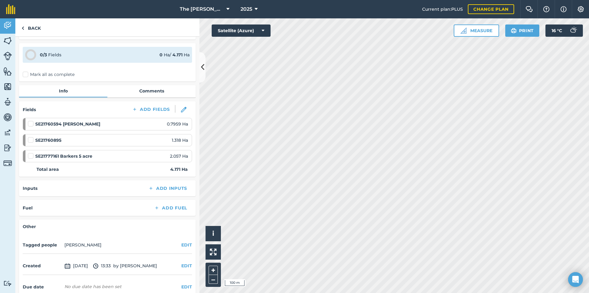
click at [70, 77] on div "Planting / Drilled Barkers 5 acre and Spinney with forage mix EDIT 0 / 3 Fields…" at bounding box center [107, 165] width 184 height 257
click at [66, 71] on label "Mark all as complete" at bounding box center [49, 74] width 52 height 6
click at [27, 94] on input "Mark all as complete" at bounding box center [25, 96] width 4 height 4
checkbox input "false"
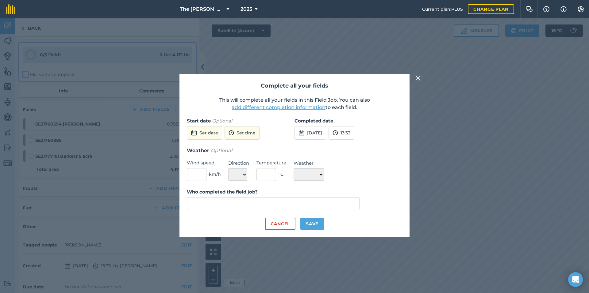
type input "Mark Exelby"
click at [216, 139] on button "Set date" at bounding box center [204, 132] width 35 height 13
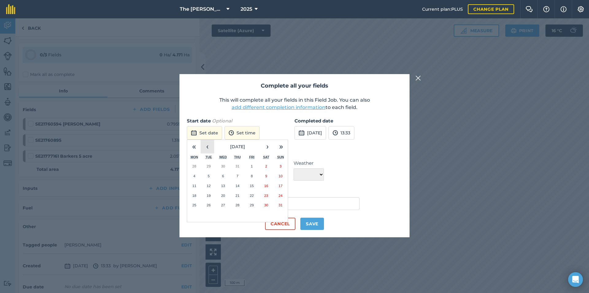
click at [208, 149] on button "‹" at bounding box center [207, 146] width 13 height 13
click at [241, 199] on button "24" at bounding box center [237, 196] width 14 height 10
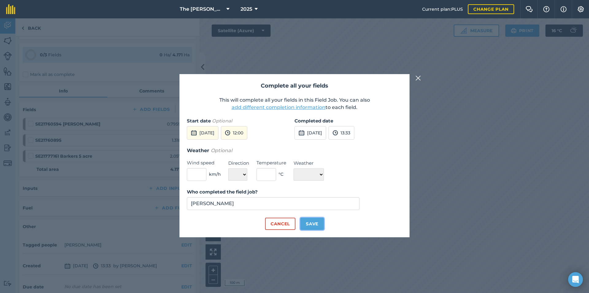
click at [307, 225] on button "Save" at bounding box center [312, 224] width 24 height 12
checkbox input "true"
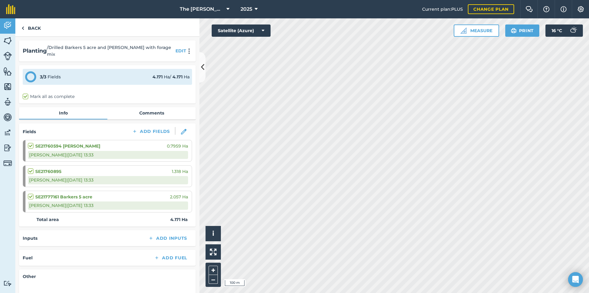
scroll to position [55, 0]
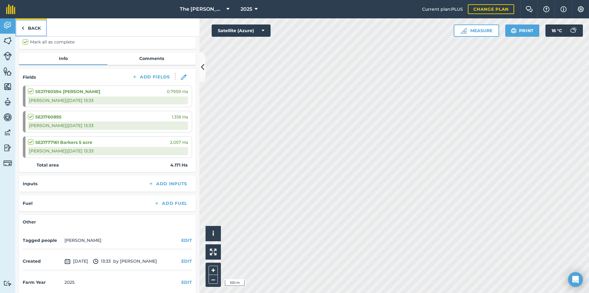
click at [30, 27] on link "Back" at bounding box center [31, 27] width 32 height 18
